Goal: Transaction & Acquisition: Purchase product/service

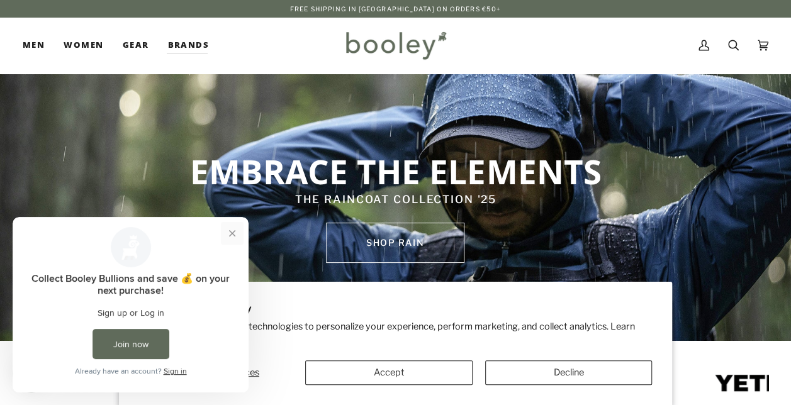
click at [232, 234] on button "Close prompt" at bounding box center [232, 233] width 23 height 23
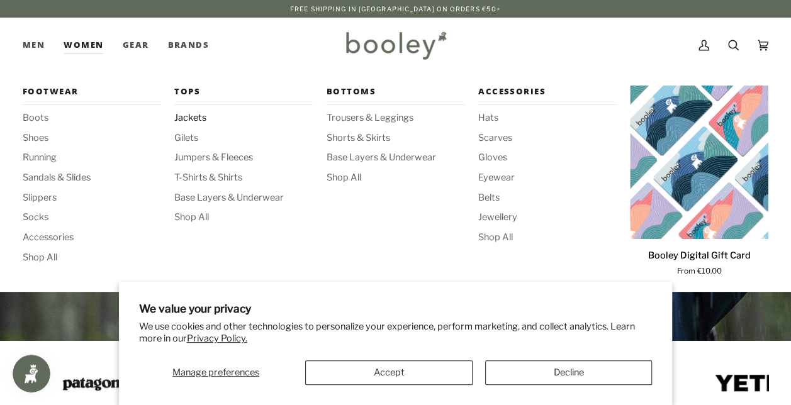
click at [194, 113] on span "Jackets" at bounding box center [243, 118] width 139 height 14
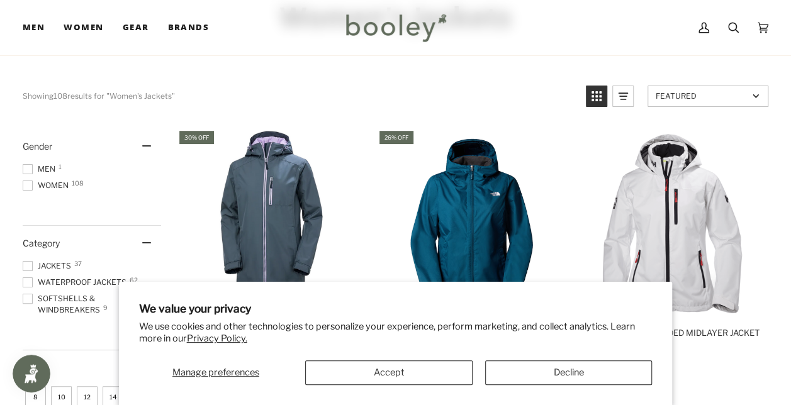
scroll to position [97, 0]
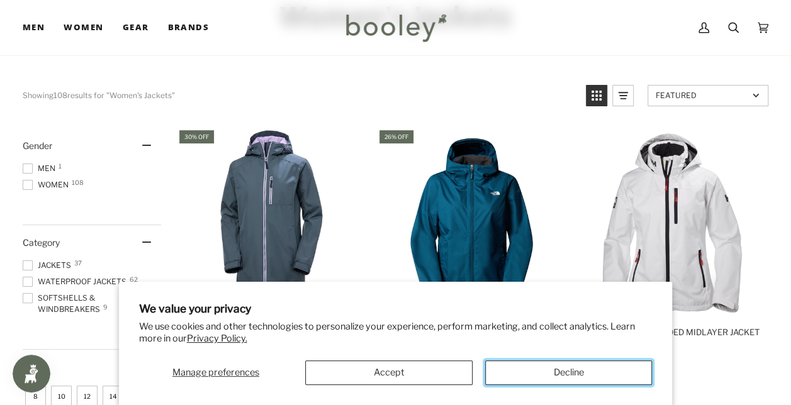
click at [599, 371] on button "Decline" at bounding box center [568, 373] width 167 height 25
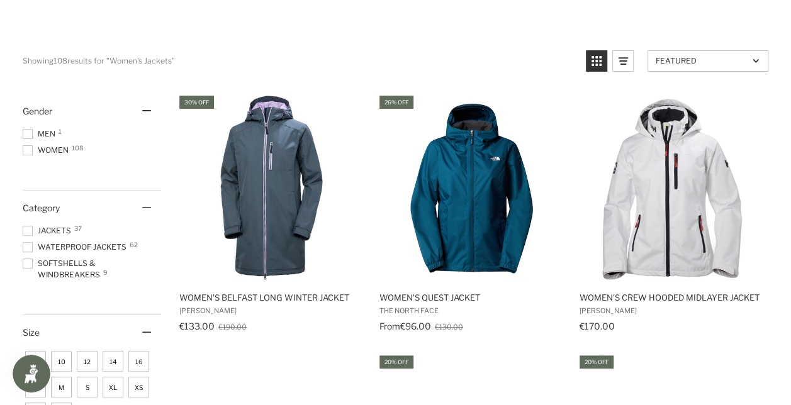
scroll to position [0, 0]
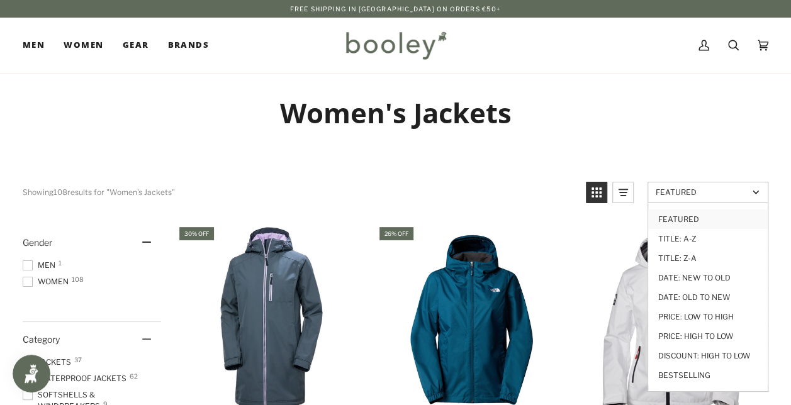
click at [721, 188] on span "Featured" at bounding box center [702, 192] width 93 height 9
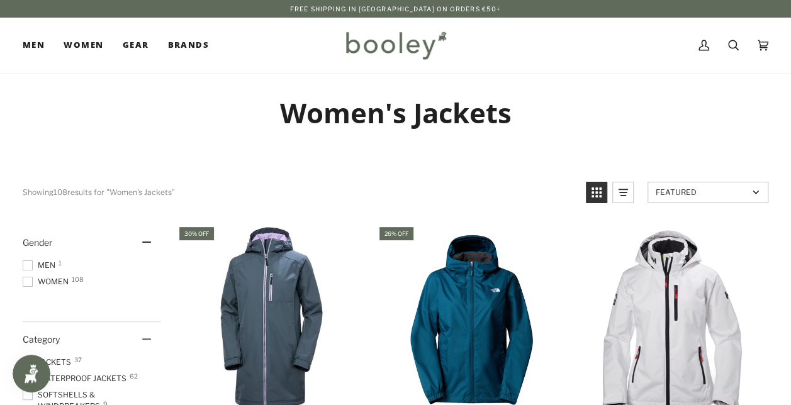
click at [721, 188] on span "Featured" at bounding box center [702, 192] width 93 height 9
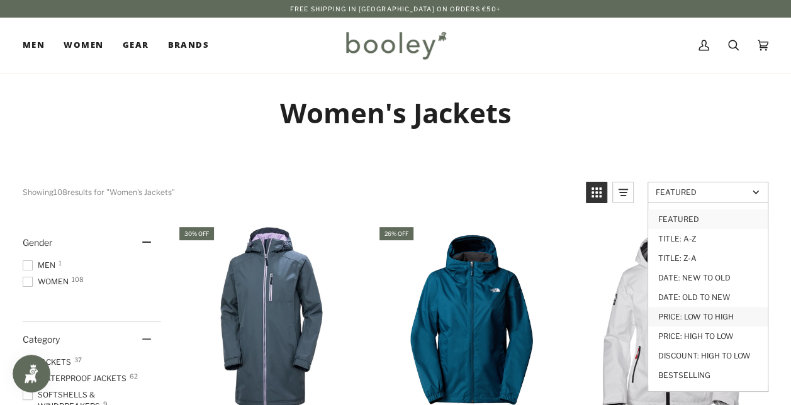
click at [703, 314] on link "Price: Low to High" at bounding box center [708, 317] width 120 height 20
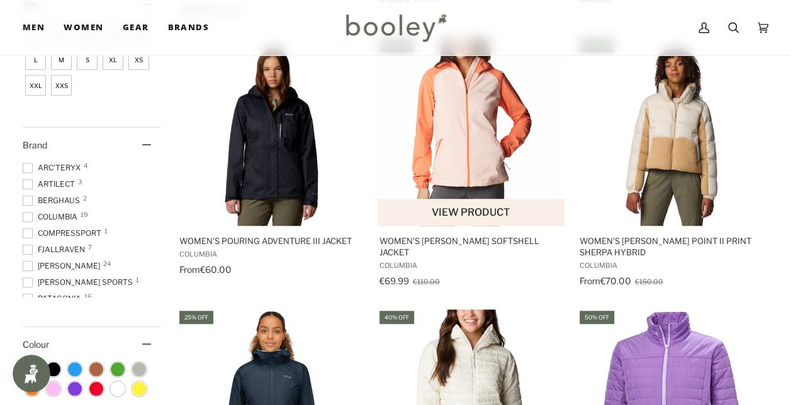
scroll to position [460, 0]
click at [447, 162] on img "Women's Heather Canyon Softshell Jacket" at bounding box center [472, 131] width 188 height 188
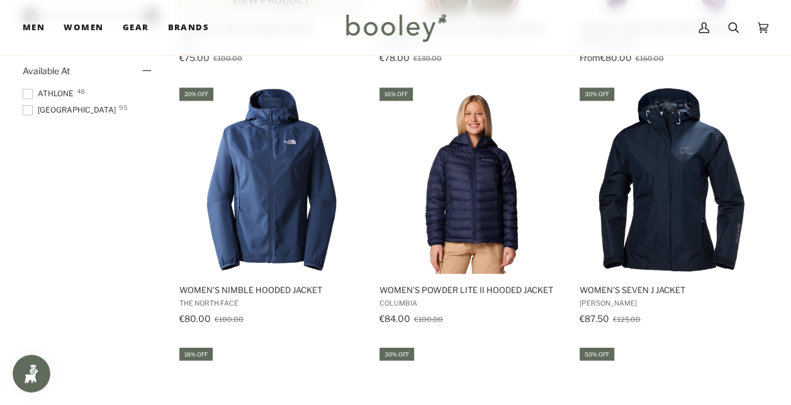
scroll to position [946, 0]
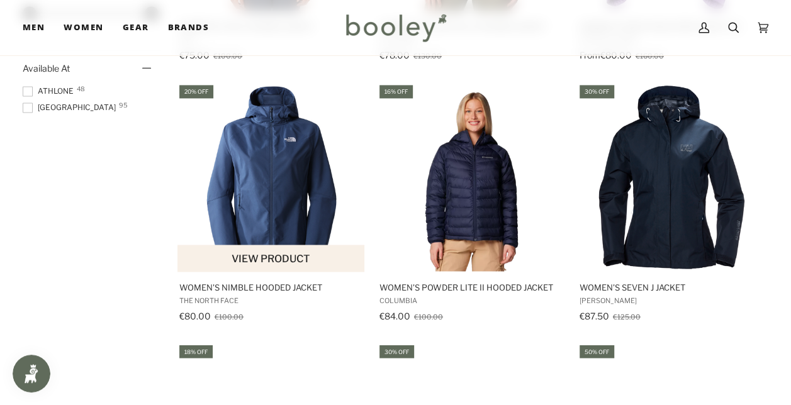
click at [262, 154] on img "Women's Nimble Hooded Jacket" at bounding box center [272, 177] width 188 height 188
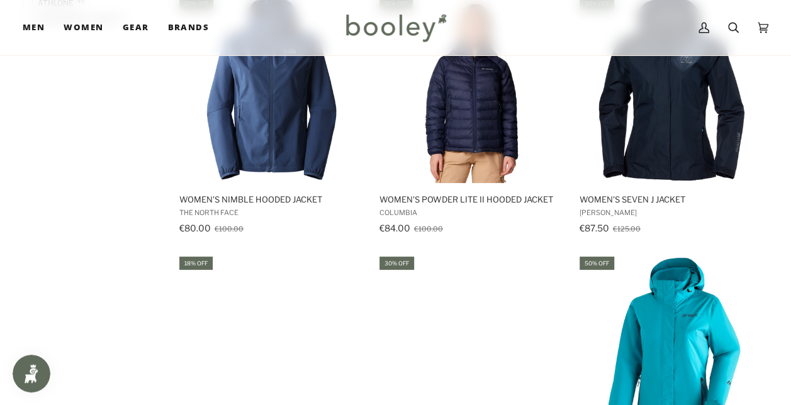
scroll to position [1189, 0]
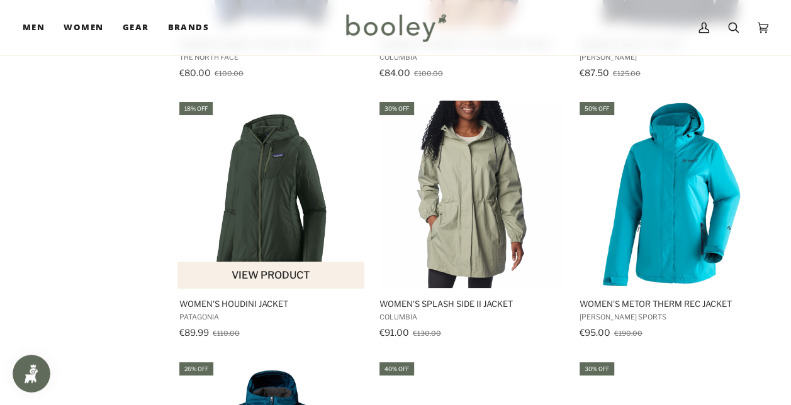
click at [254, 198] on img "Women's Houdini Jacket" at bounding box center [272, 195] width 188 height 188
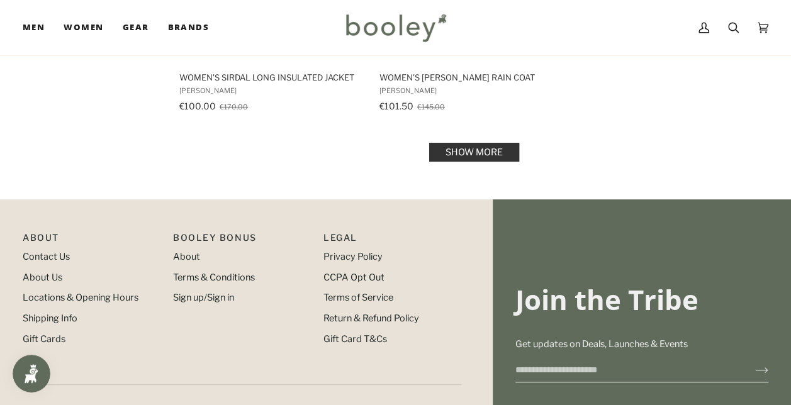
scroll to position [1940, 0]
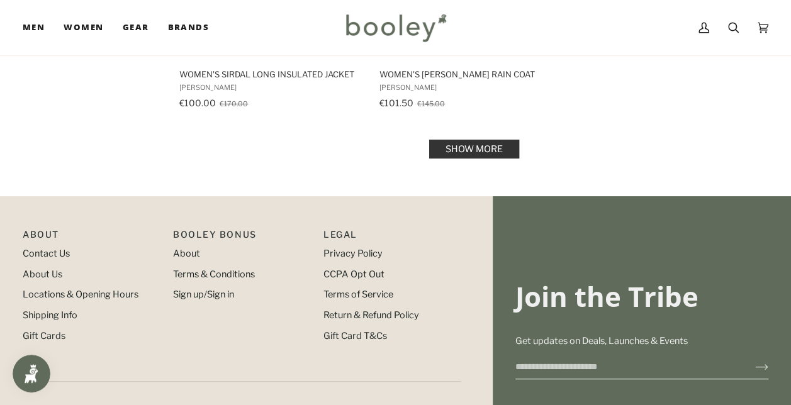
click at [482, 147] on link "Show more" at bounding box center [474, 149] width 90 height 19
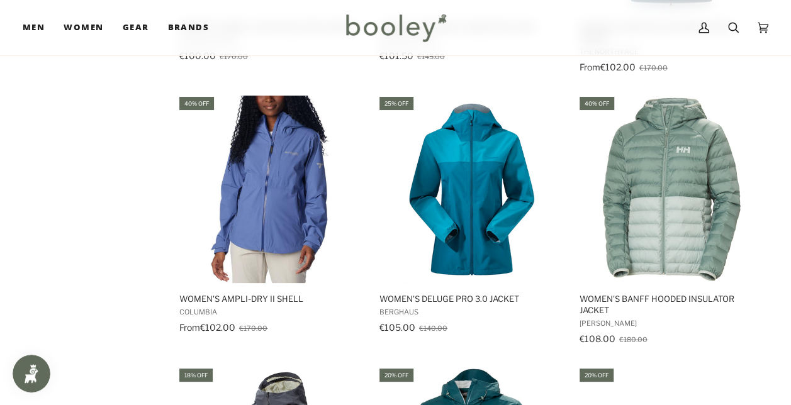
scroll to position [1993, 0]
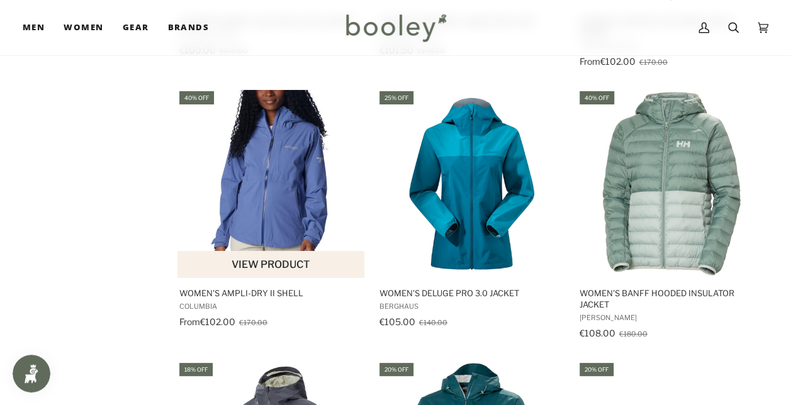
click at [274, 162] on img "Women's Ampli-Dry II Shell" at bounding box center [272, 184] width 188 height 188
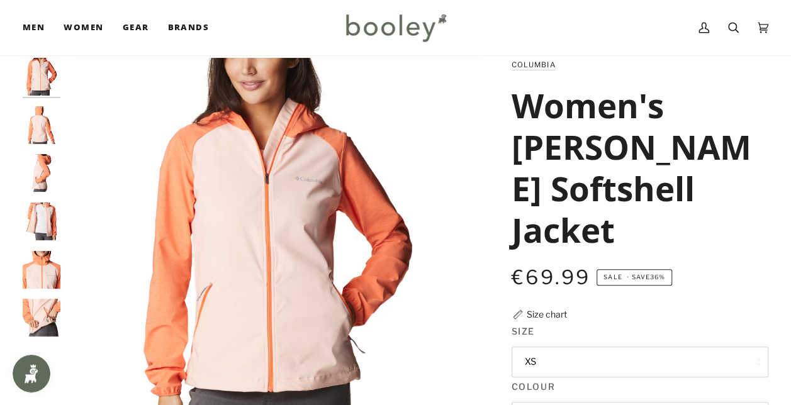
click at [42, 128] on img "Columbia Women's Heather Canyon Softshell Jacket Peach Blossom / Sunset Orange …" at bounding box center [42, 125] width 38 height 38
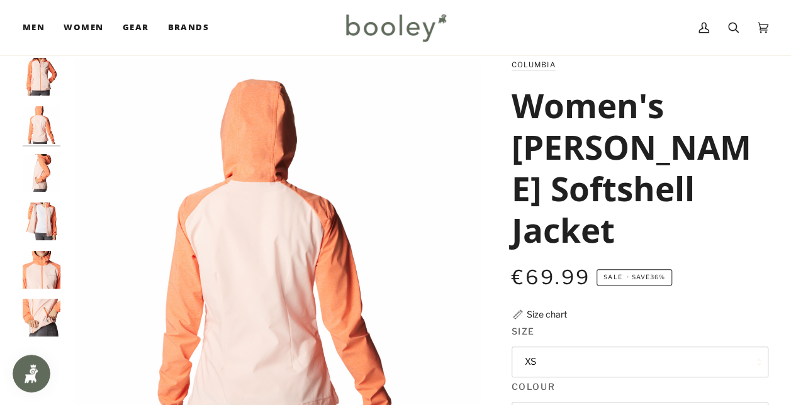
click at [45, 152] on div at bounding box center [45, 203] width 44 height 290
click at [41, 169] on img "Columbia Women's Heather Canyon Softshell Jacket Peach Blossom / Sunset Orange …" at bounding box center [42, 173] width 38 height 38
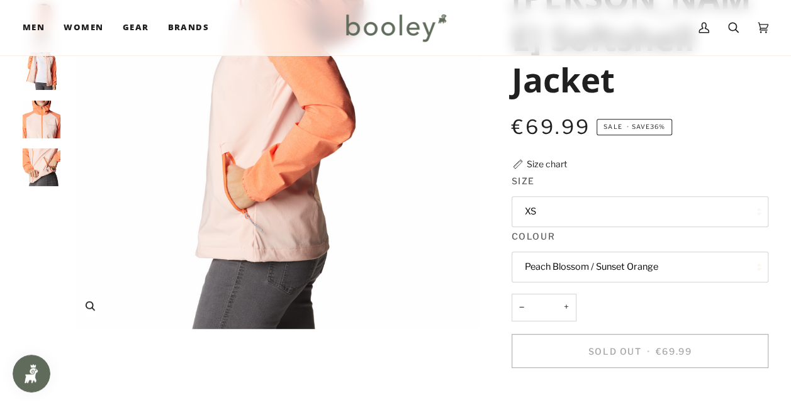
scroll to position [211, 0]
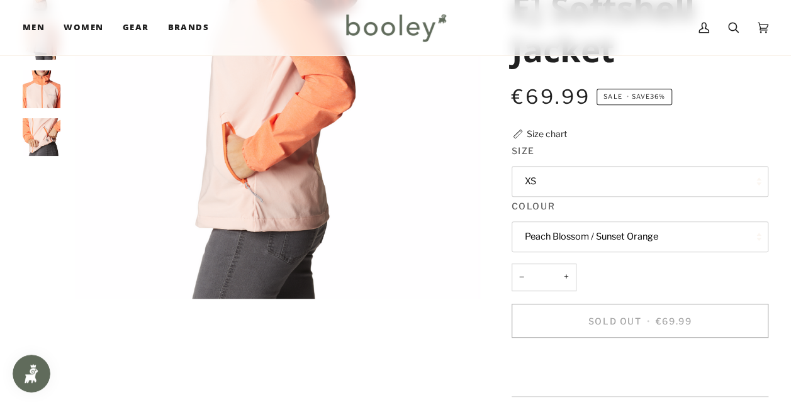
click at [536, 197] on button "XS" at bounding box center [640, 181] width 257 height 31
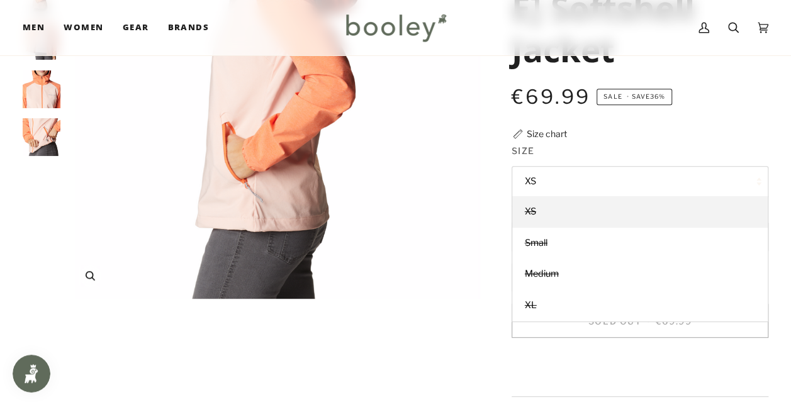
click at [378, 268] on div "Zoom" at bounding box center [277, 276] width 397 height 22
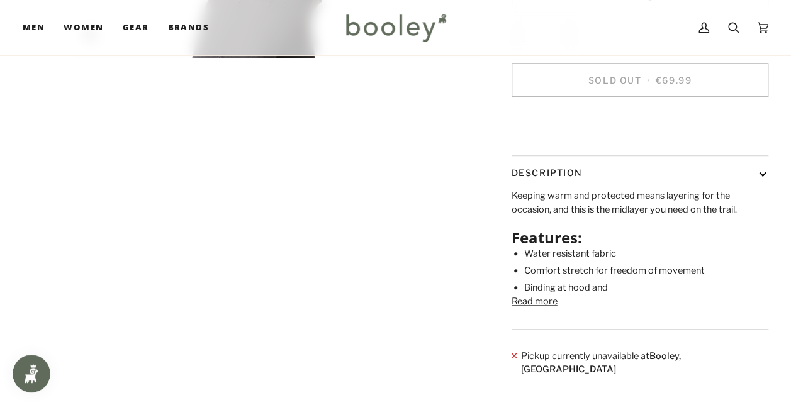
scroll to position [606, 0]
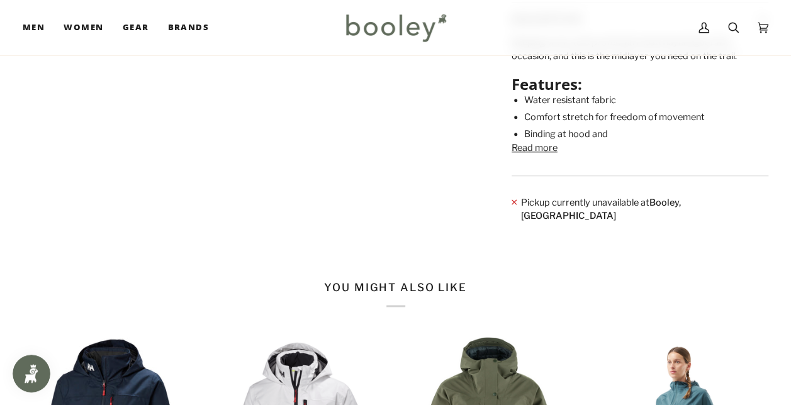
click at [528, 156] on button "Read more" at bounding box center [535, 149] width 46 height 14
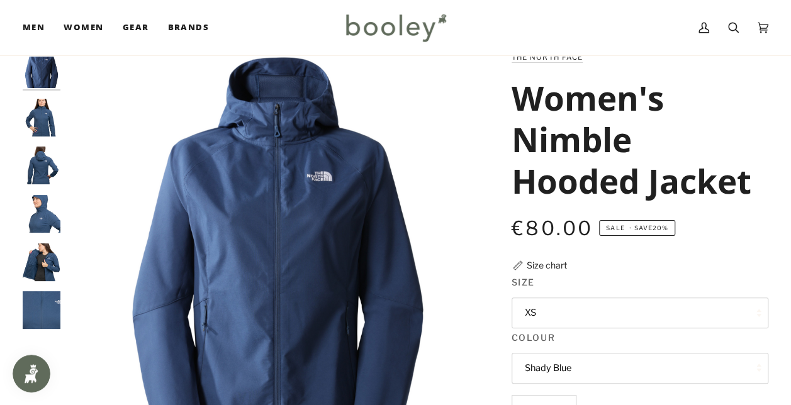
scroll to position [62, 0]
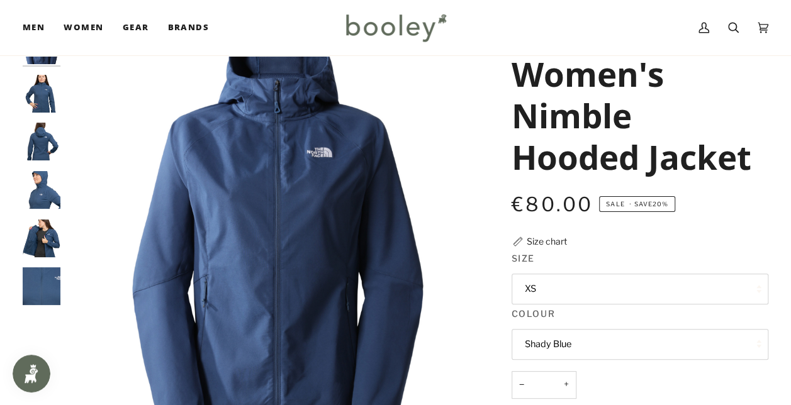
click at [50, 151] on img "The North Face Women's Apex Nimble Hooded Jacket - Booley Galway" at bounding box center [42, 142] width 38 height 38
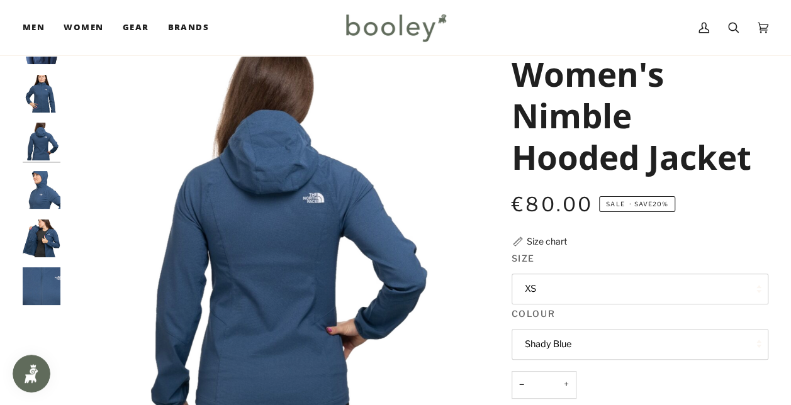
click at [52, 192] on img "The North Face Women's Apex Nimble Hooded Jacket - Booley Galway" at bounding box center [42, 190] width 38 height 38
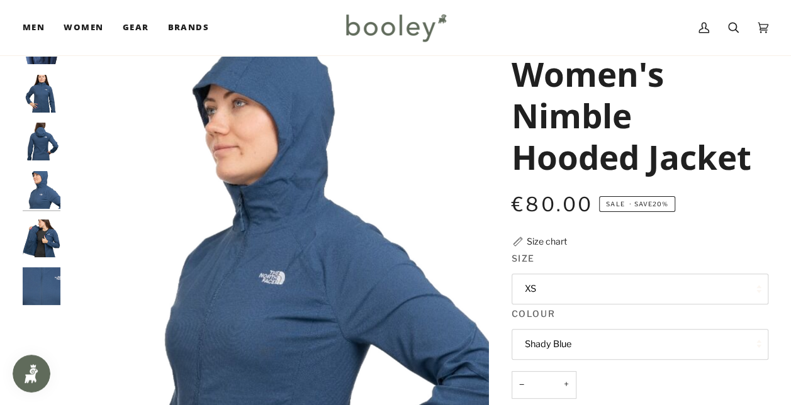
click at [48, 229] on img "The North Face Women's Apex Nimble Hooded Jacket - Booley Galway" at bounding box center [42, 239] width 38 height 38
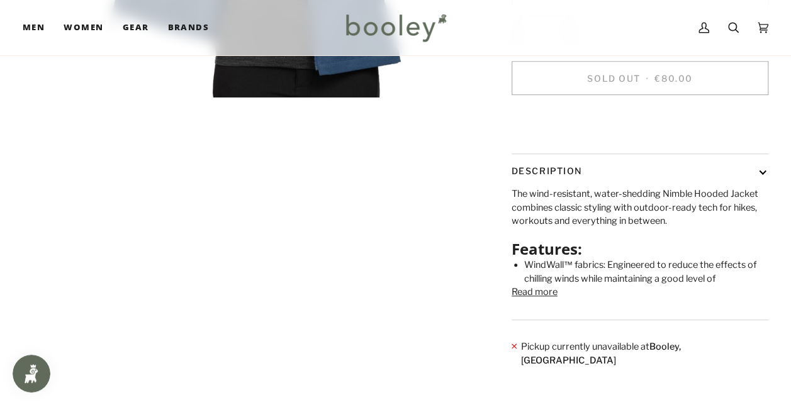
scroll to position [414, 0]
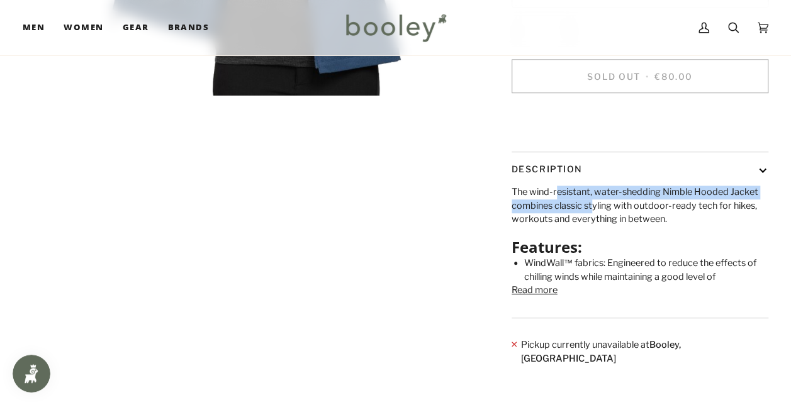
drag, startPoint x: 557, startPoint y: 217, endPoint x: 592, endPoint y: 228, distance: 37.0
click at [592, 227] on p "The wind-resistant, water-shedding Nimble Hooded Jacket combines classic stylin…" at bounding box center [640, 206] width 257 height 41
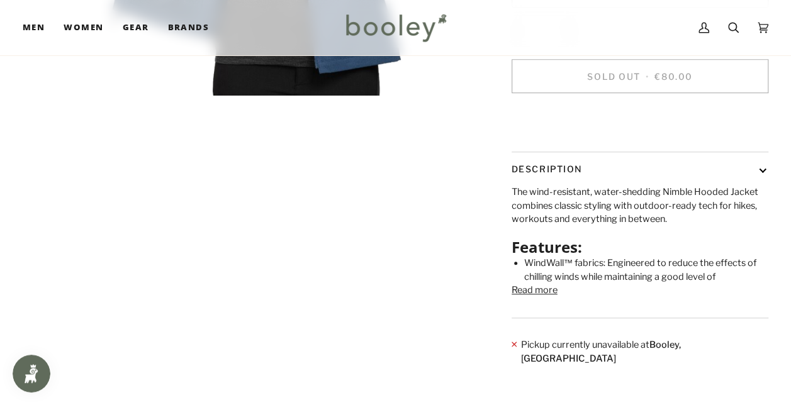
click at [571, 227] on p "The wind-resistant, water-shedding Nimble Hooded Jacket combines classic stylin…" at bounding box center [640, 206] width 257 height 41
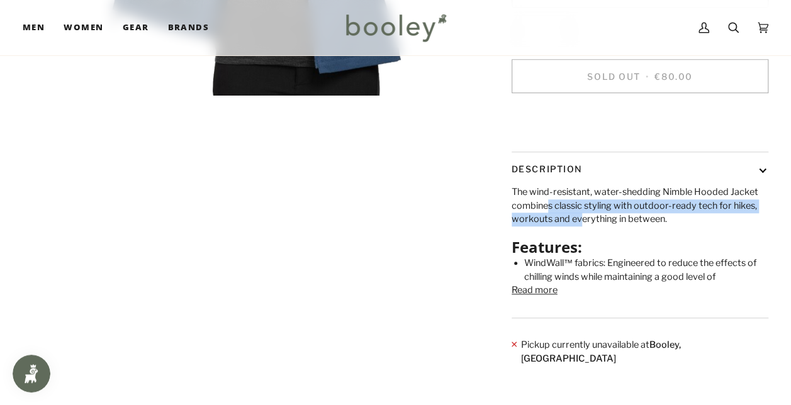
drag, startPoint x: 573, startPoint y: 239, endPoint x: 582, endPoint y: 241, distance: 9.2
click at [582, 227] on p "The wind-resistant, water-shedding Nimble Hooded Jacket combines classic stylin…" at bounding box center [640, 206] width 257 height 41
click at [541, 298] on button "Read more" at bounding box center [535, 291] width 46 height 14
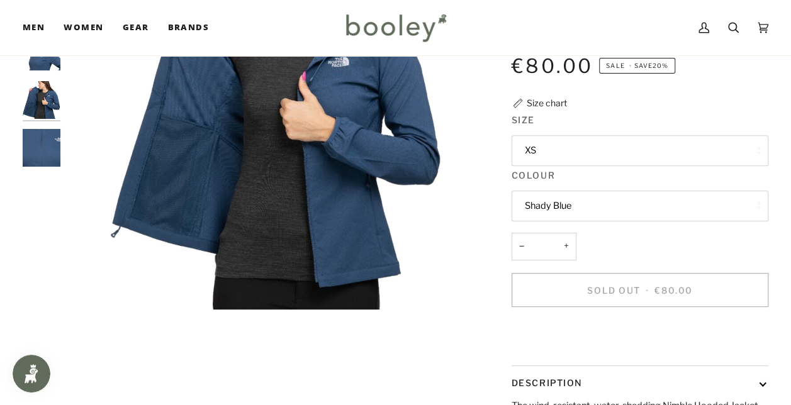
scroll to position [0, 0]
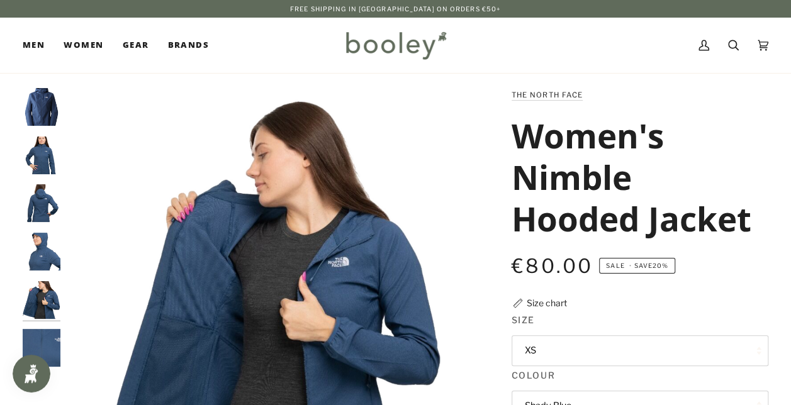
click at [557, 340] on button "XS" at bounding box center [640, 351] width 257 height 31
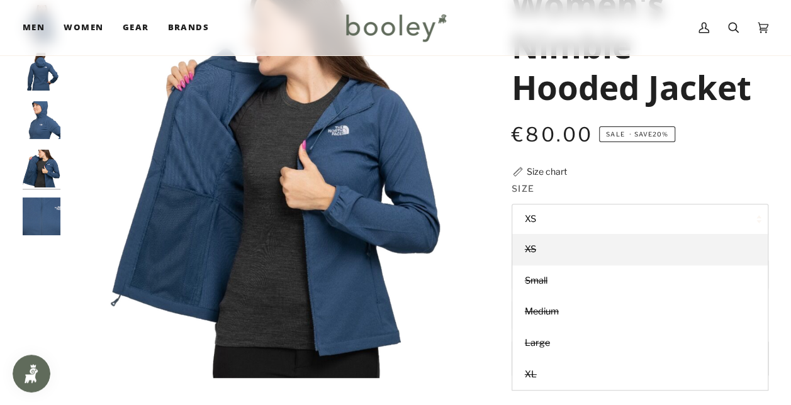
scroll to position [141, 0]
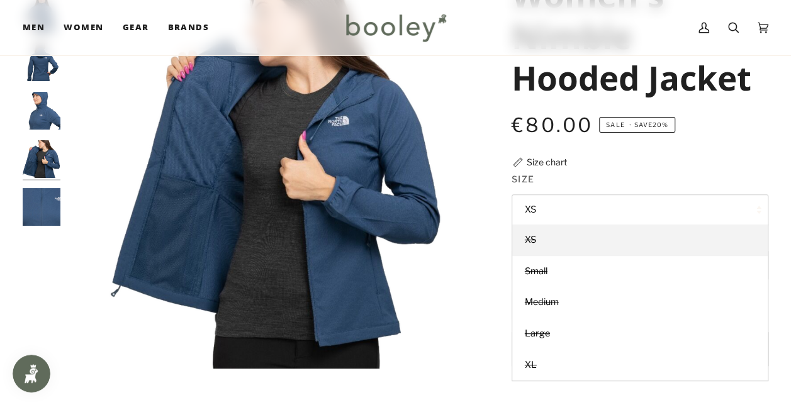
click at [467, 383] on div "Zoom Zoom" at bounding box center [396, 391] width 746 height 888
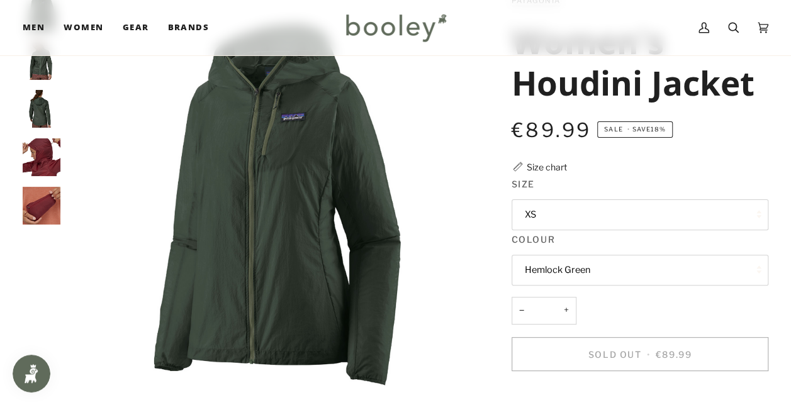
scroll to position [96, 0]
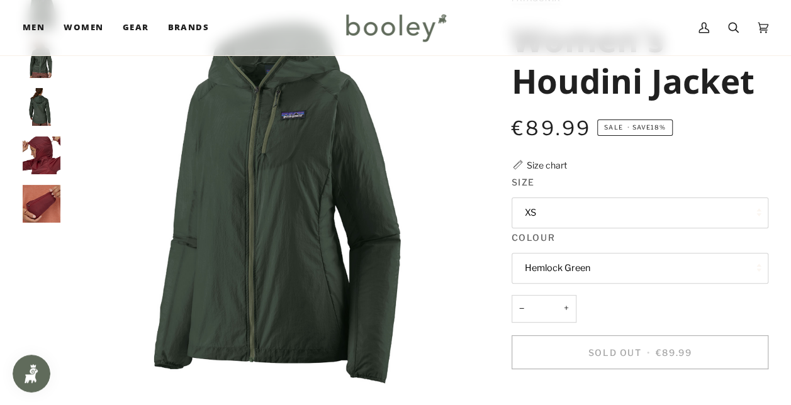
click at [48, 100] on img "Patagonia Women's Houdini Jacket Hemlock Green - Booley Galway" at bounding box center [42, 107] width 38 height 38
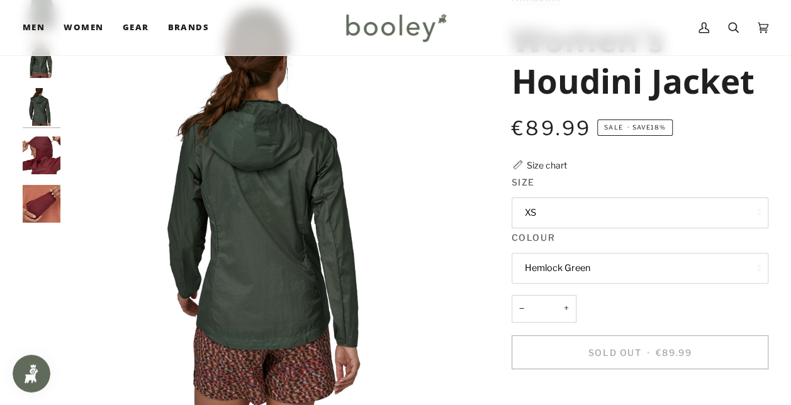
click at [621, 218] on button "XS" at bounding box center [640, 213] width 257 height 31
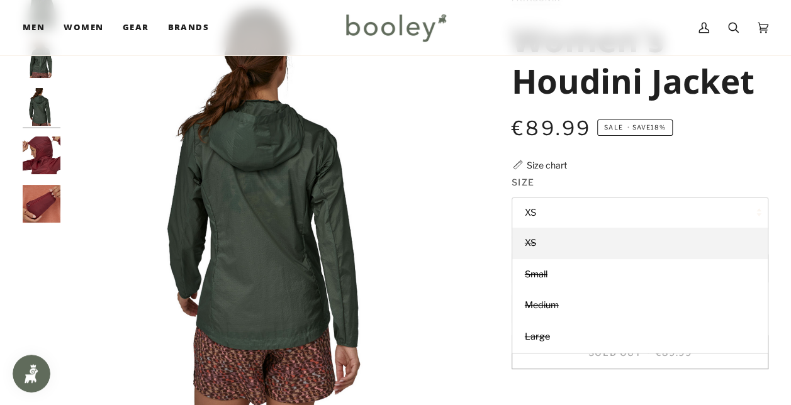
click at [620, 222] on button "XS" at bounding box center [640, 213] width 257 height 31
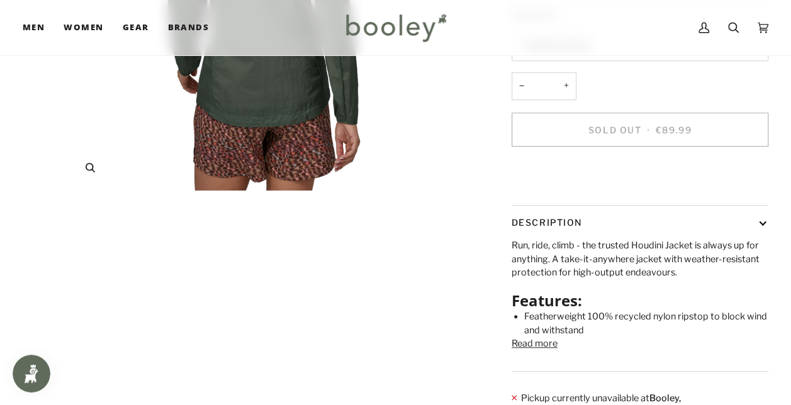
scroll to position [319, 0]
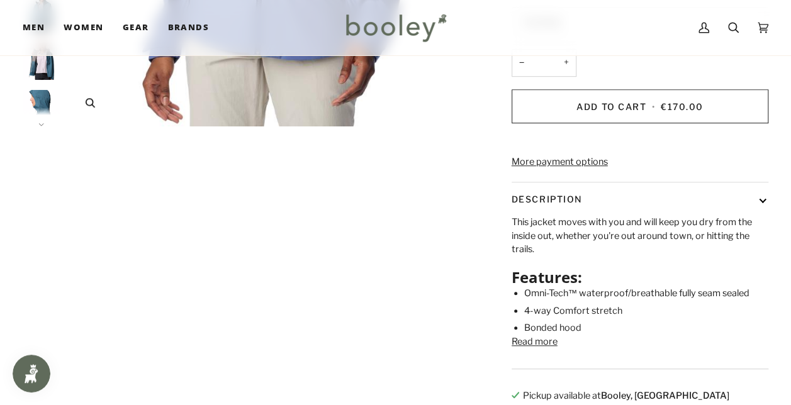
scroll to position [385, 0]
click at [542, 349] on button "Read more" at bounding box center [535, 342] width 46 height 14
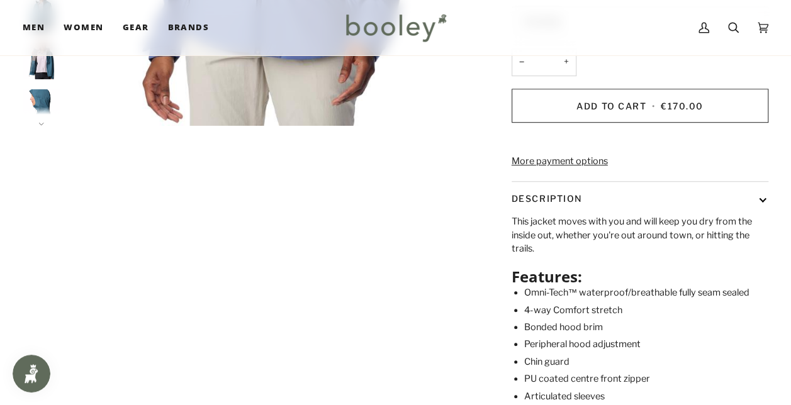
scroll to position [534, 0]
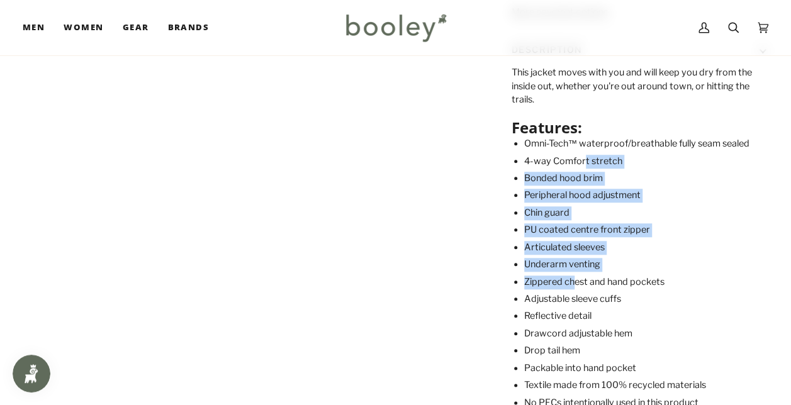
drag, startPoint x: 585, startPoint y: 183, endPoint x: 575, endPoint y: 291, distance: 109.3
click at [575, 291] on ul "Omni-Tech™ waterproof/breathable fully seam sealed 4-way Comfort stretch Bonded…" at bounding box center [646, 299] width 244 height 325
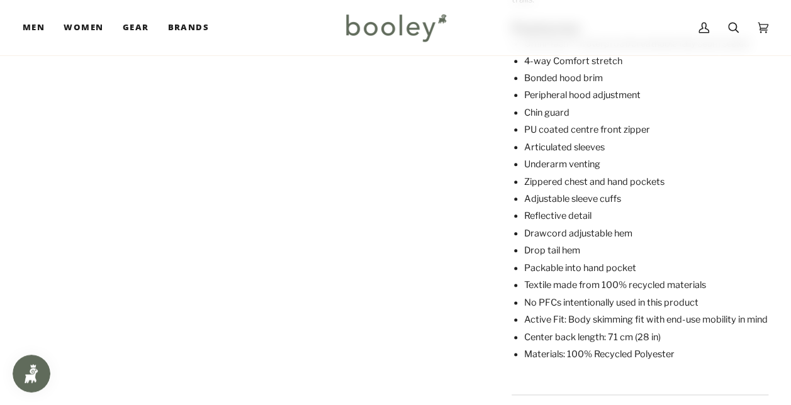
click at [575, 274] on span "Packable into hand pocket" at bounding box center [580, 268] width 112 height 11
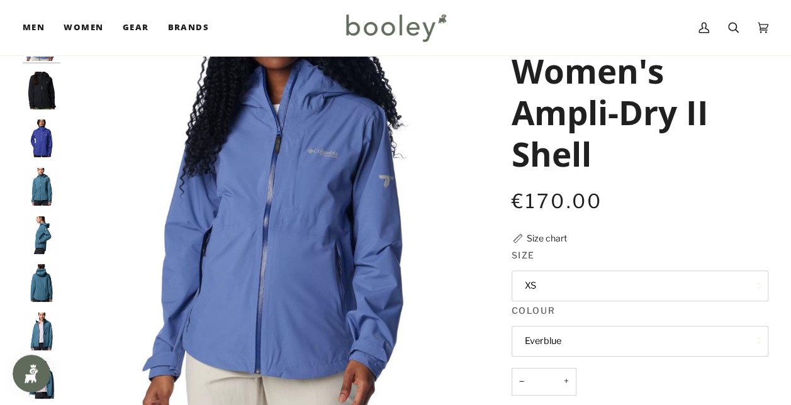
scroll to position [0, 0]
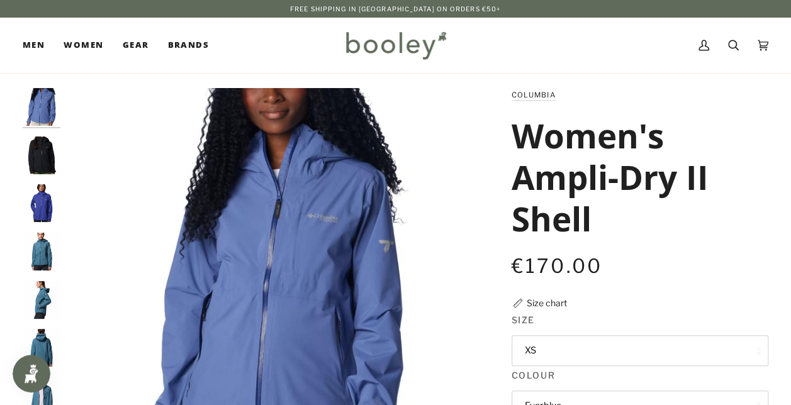
click at [38, 159] on img "Columbia Women's Ampli-Dry II Shell Black - Booley Galway" at bounding box center [42, 156] width 38 height 38
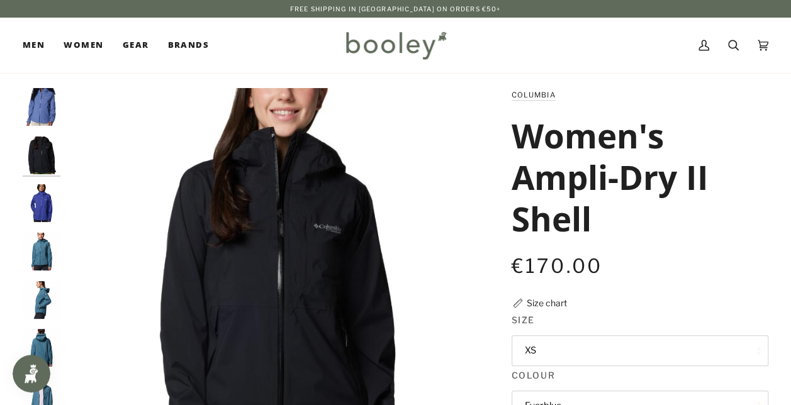
click at [36, 188] on img "Columbia Women's Ampli-Dry II Shell Clematis Blue - Booley Galway" at bounding box center [42, 203] width 38 height 38
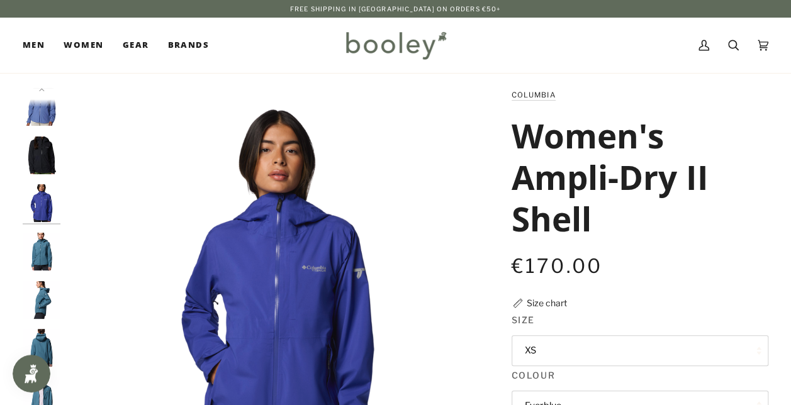
click at [42, 209] on img "Columbia Women's Ampli-Dry II Shell Clematis Blue - Booley Galway" at bounding box center [42, 203] width 38 height 38
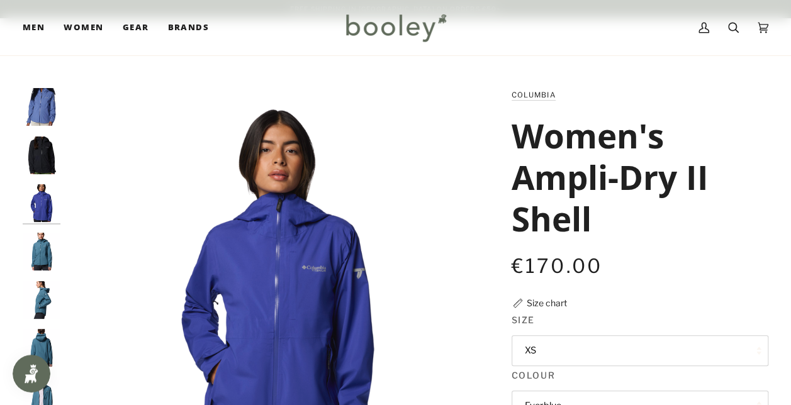
scroll to position [174, 0]
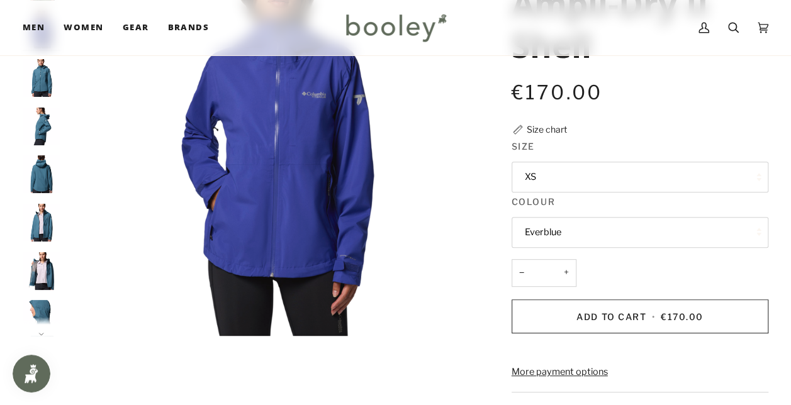
click at [567, 188] on button "XS" at bounding box center [640, 177] width 257 height 31
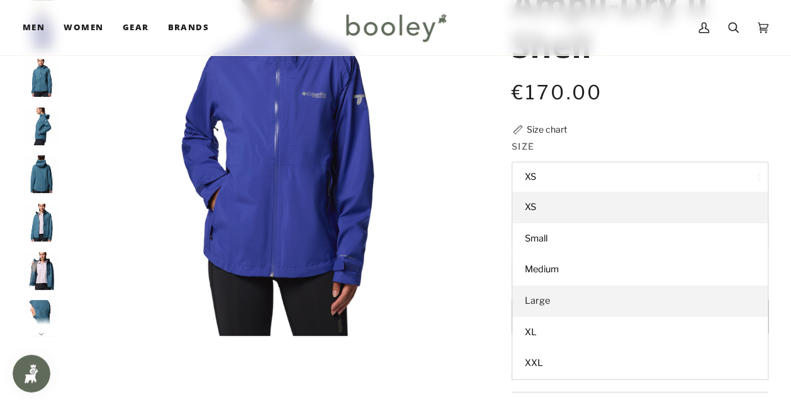
click at [553, 296] on link "Large" at bounding box center [640, 301] width 256 height 31
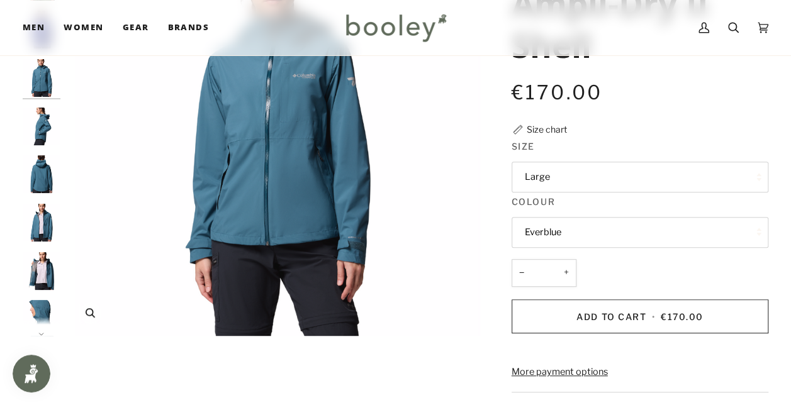
drag, startPoint x: 553, startPoint y: 296, endPoint x: 441, endPoint y: 295, distance: 112.1
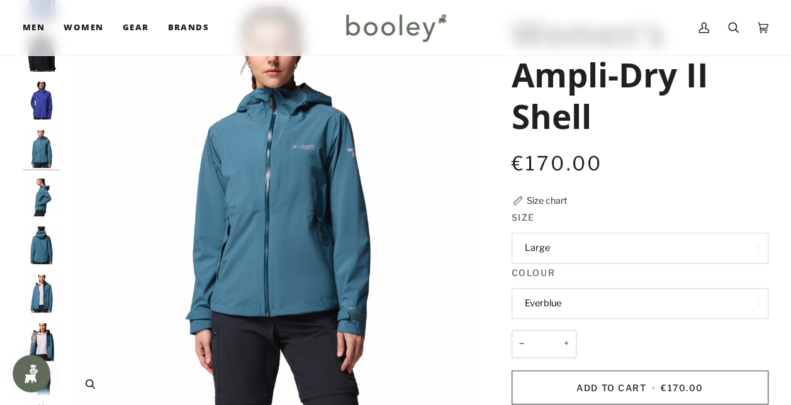
scroll to position [102, 0]
click at [598, 295] on button "Everblue" at bounding box center [640, 304] width 257 height 31
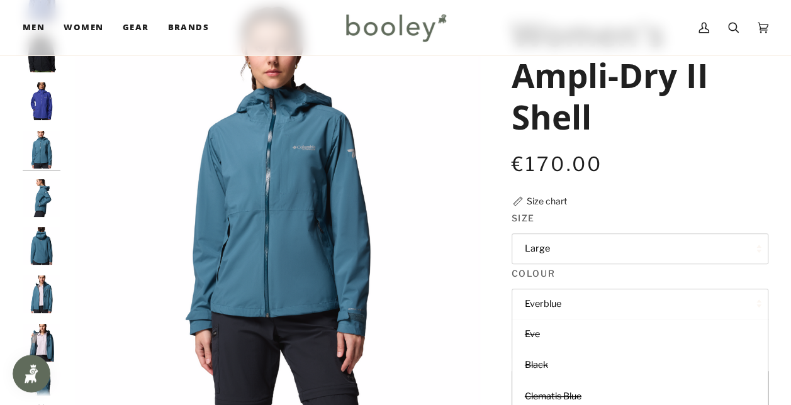
click at [598, 295] on button "Everblue" at bounding box center [640, 304] width 257 height 31
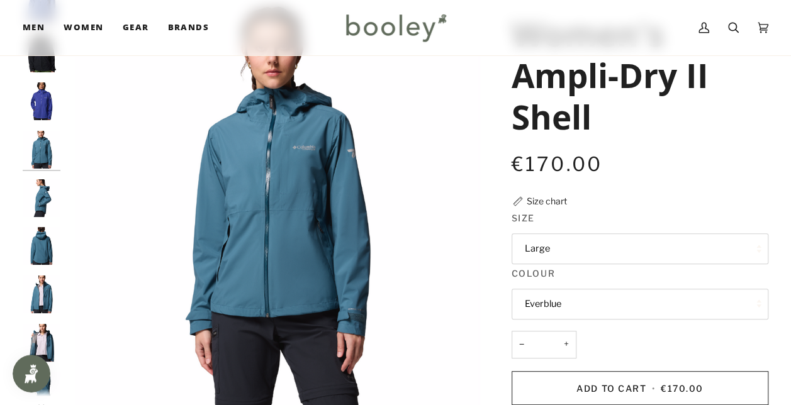
scroll to position [242, 0]
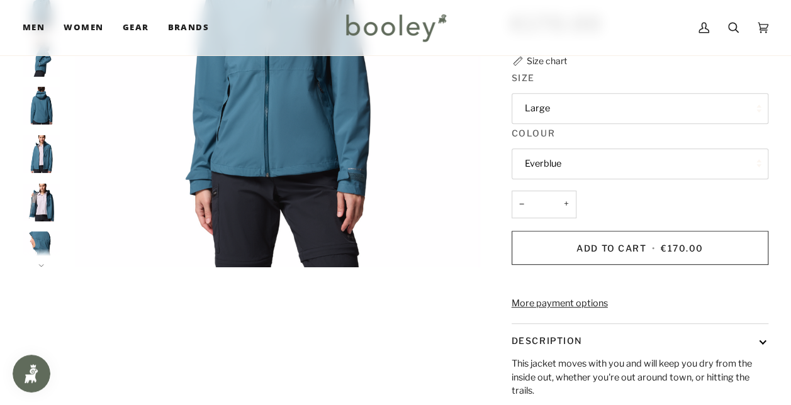
click at [578, 156] on button "Everblue" at bounding box center [640, 164] width 257 height 31
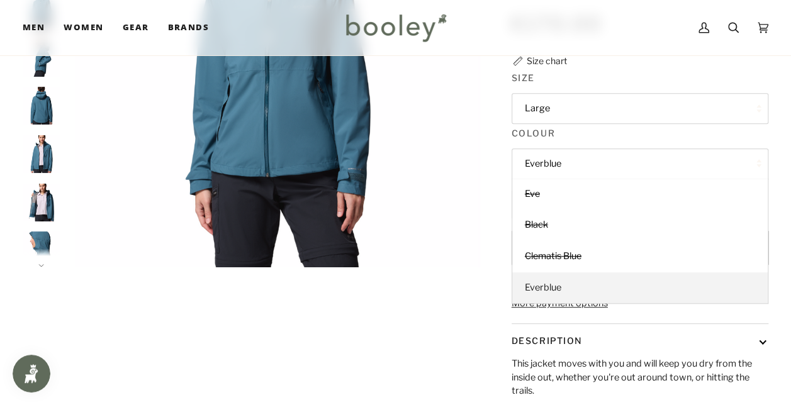
click at [538, 288] on span "Everblue" at bounding box center [543, 287] width 37 height 11
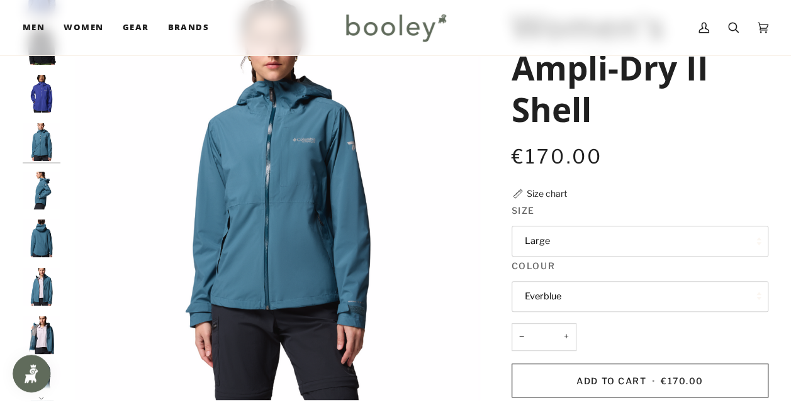
scroll to position [111, 0]
